Goal: Ask a question

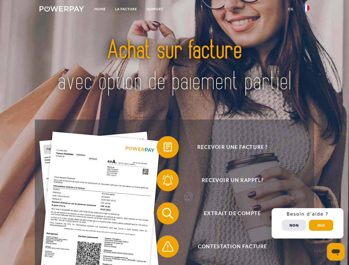
click at [62, 10] on img at bounding box center [62, 9] width 44 height 6
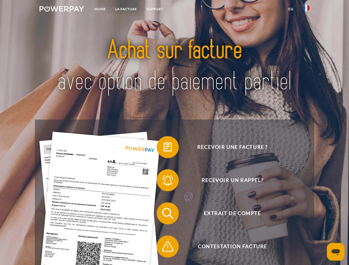
click at [306, 10] on img at bounding box center [306, 8] width 7 height 7
click at [291, 9] on link "CG" at bounding box center [290, 9] width 15 height 10
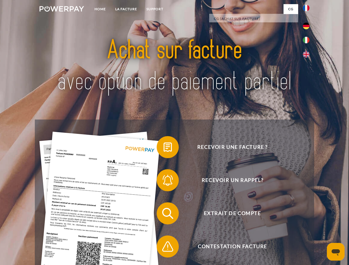
click at [164, 148] on span at bounding box center [160, 147] width 28 height 28
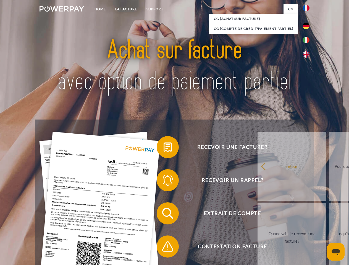
click at [164, 182] on span at bounding box center [160, 181] width 28 height 28
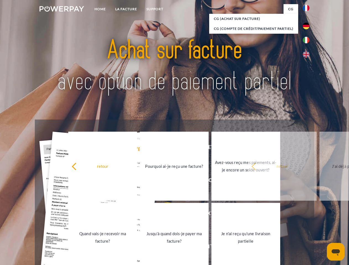
click at [164, 215] on link "Jusqu'à quand dois-je payer ma facture?" at bounding box center [174, 237] width 69 height 69
click at [211, 248] on link "Je n'ai reçu qu'une livraison partielle" at bounding box center [245, 237] width 69 height 69
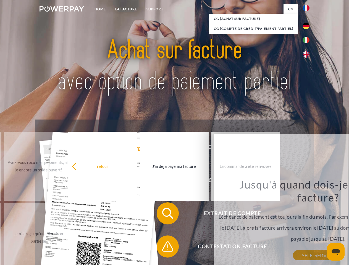
click at [308, 224] on div "Recevoir une facture ? Recevoir un rappel? Extrait de compte retour" at bounding box center [174, 230] width 279 height 221
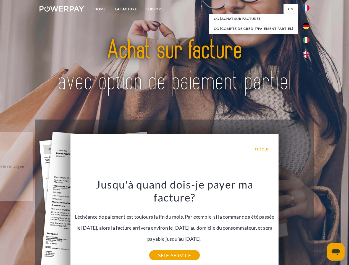
click at [294, 225] on span "Extrait de compte" at bounding box center [232, 214] width 135 height 22
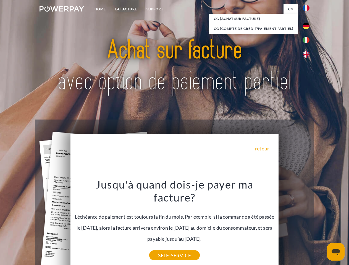
click at [321, 225] on header "Home LA FACTURE Support" at bounding box center [174, 191] width 349 height 382
